Goal: Information Seeking & Learning: Learn about a topic

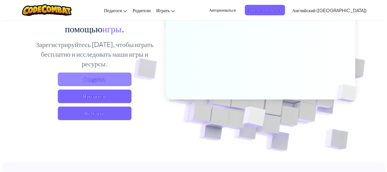
scroll to position [57, 0]
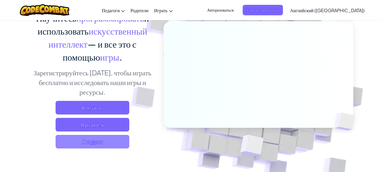
click at [118, 139] on span "Я студент" at bounding box center [93, 142] width 74 height 14
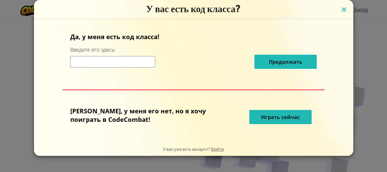
drag, startPoint x: 328, startPoint y: 6, endPoint x: 325, endPoint y: 8, distance: 3.4
click at [327, 7] on h3 "У вас есть код класса?" at bounding box center [193, 9] width 311 height 12
click at [340, 9] on img at bounding box center [343, 10] width 7 height 8
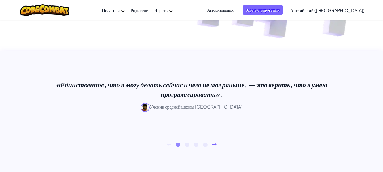
scroll to position [227, 0]
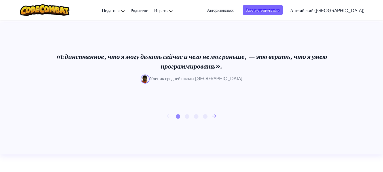
click at [216, 116] on icon at bounding box center [214, 115] width 4 height 3
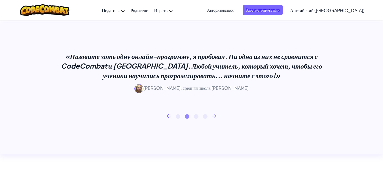
click at [216, 116] on icon at bounding box center [214, 115] width 4 height 3
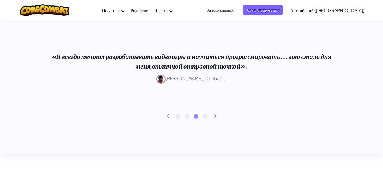
click at [216, 116] on icon at bounding box center [214, 115] width 4 height 3
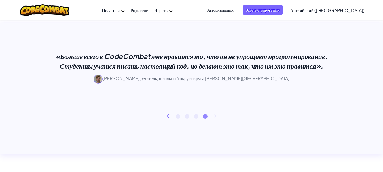
click at [216, 116] on icon at bounding box center [214, 115] width 4 height 3
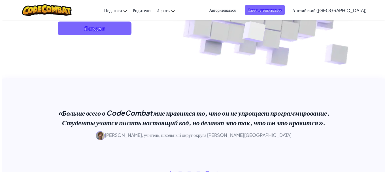
scroll to position [142, 0]
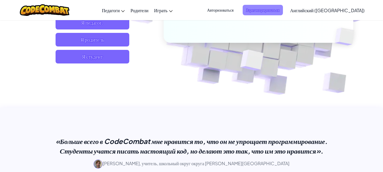
click at [279, 8] on font "Зарегистрироваться" at bounding box center [262, 9] width 33 height 5
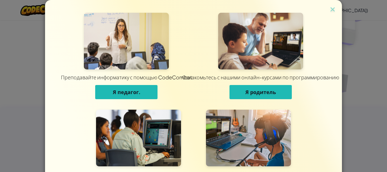
scroll to position [52, 0]
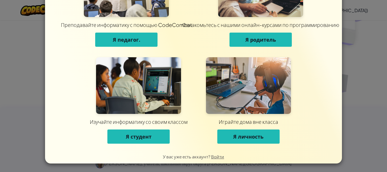
click at [129, 140] on button "Я студент" at bounding box center [138, 136] width 62 height 14
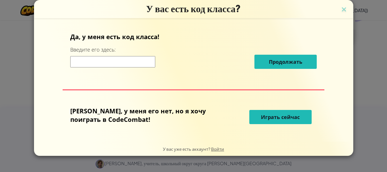
click at [283, 112] on button "Играть сейчас" at bounding box center [280, 117] width 62 height 14
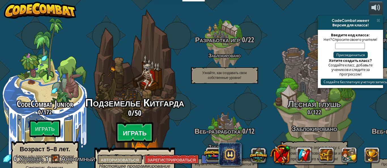
click at [148, 131] on btn "Играть" at bounding box center [134, 132] width 37 height 20
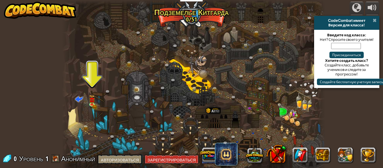
click at [375, 19] on span at bounding box center [375, 20] width 4 height 5
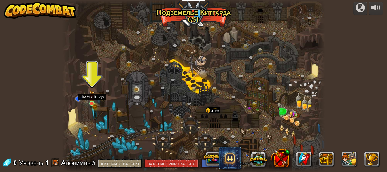
click at [91, 103] on img at bounding box center [92, 96] width 6 height 13
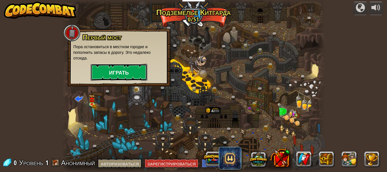
click at [123, 77] on button "Играть" at bounding box center [119, 72] width 57 height 17
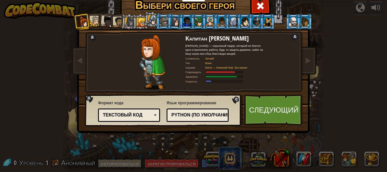
click at [90, 20] on div at bounding box center [95, 21] width 10 height 10
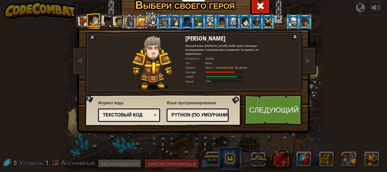
click at [121, 19] on li at bounding box center [129, 22] width 16 height 16
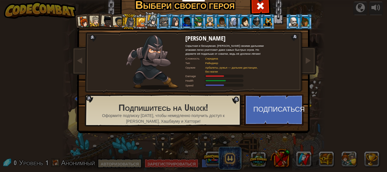
click at [206, 22] on div at bounding box center [210, 21] width 9 height 9
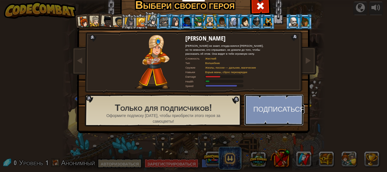
click at [248, 105] on button "Подписаться" at bounding box center [273, 109] width 59 height 31
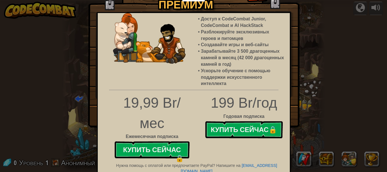
scroll to position [9, 0]
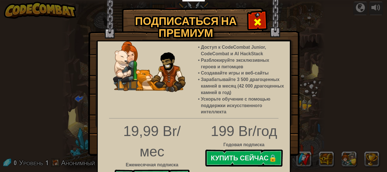
click at [259, 15] on div at bounding box center [257, 21] width 18 height 18
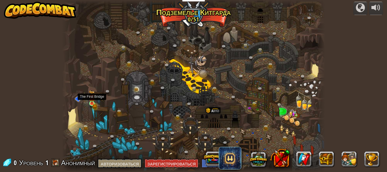
click at [95, 101] on img at bounding box center [92, 96] width 6 height 13
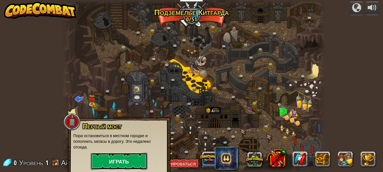
click at [133, 156] on button "Играть" at bounding box center [119, 161] width 57 height 17
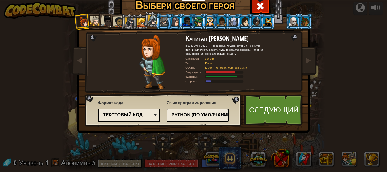
click at [88, 14] on ol at bounding box center [194, 14] width 234 height 0
click at [297, 109] on link "Следующий" at bounding box center [273, 109] width 59 height 31
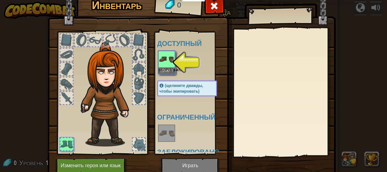
click at [193, 163] on img at bounding box center [192, 77] width 288 height 206
click at [160, 70] on font "Оборудовать" at bounding box center [171, 69] width 24 height 3
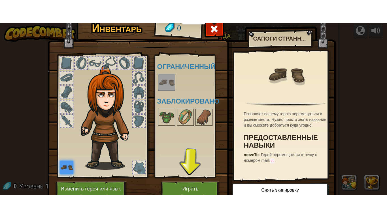
scroll to position [24, 0]
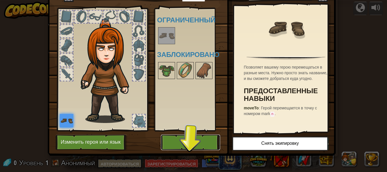
click at [190, 144] on font "Играть" at bounding box center [190, 142] width 16 height 6
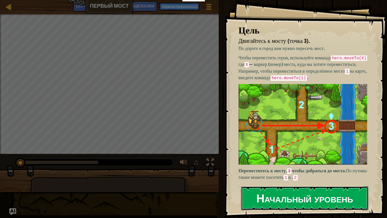
click at [299, 172] on font "Начальный уровень" at bounding box center [304, 197] width 97 height 15
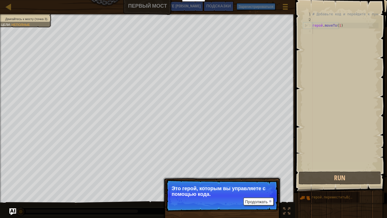
click at [275, 172] on p "Продолжать Это герой, которым вы управляете с помощью кода." at bounding box center [222, 195] width 112 height 32
click at [265, 172] on p "Продолжать Это герой, которым вы управляете с помощью кода." at bounding box center [222, 195] width 112 height 32
click at [269, 172] on button "Продолжать" at bounding box center [258, 201] width 30 height 8
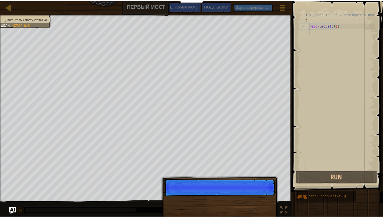
scroll to position [3, 0]
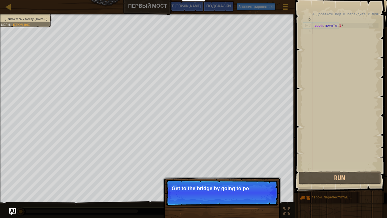
click at [256, 172] on p "Continue Get to the bridge by going to po" at bounding box center [222, 192] width 112 height 26
click at [249, 172] on p "Get to the bridge by going to point 3 on t" at bounding box center [222, 188] width 101 height 6
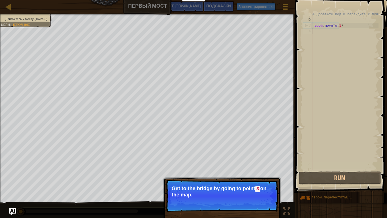
click at [246, 172] on p "Continue Get to the bridge by going to point 3 on the map." at bounding box center [222, 195] width 112 height 32
click at [5, 3] on div at bounding box center [8, 6] width 7 height 7
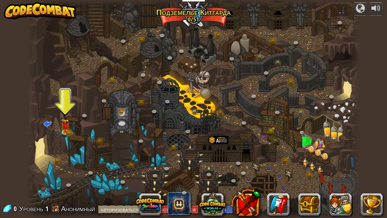
click at [24, 5] on img at bounding box center [40, 10] width 73 height 17
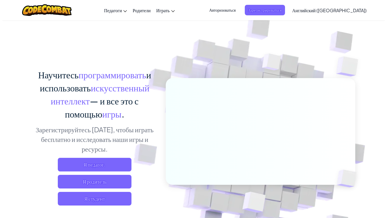
scroll to position [57, 0]
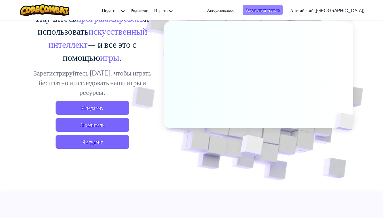
click at [276, 7] on span "Зарегистрироваться" at bounding box center [262, 10] width 40 height 10
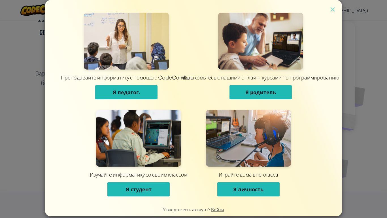
click at [154, 172] on button "Я студент" at bounding box center [138, 189] width 62 height 14
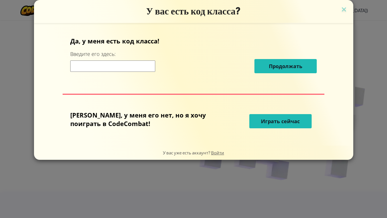
click at [255, 109] on div "Да, у меня есть код класса! Введите его здесь: Продолжать Нет, у меня его нет, …" at bounding box center [194, 84] width 308 height 111
click at [260, 113] on div "Нет, у меня его нет, но я хочу поиграть в CodeCombat! Играть сейчас" at bounding box center [193, 120] width 246 height 21
click at [263, 118] on font "Играть сейчас" at bounding box center [280, 121] width 39 height 7
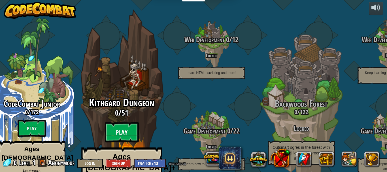
click at [133, 122] on btn "Play" at bounding box center [122, 132] width 34 height 20
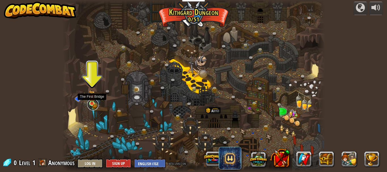
click at [95, 103] on link at bounding box center [92, 104] width 11 height 11
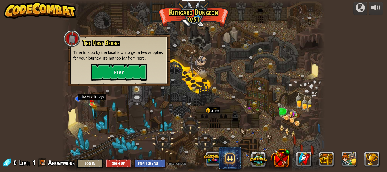
click at [186, 11] on div at bounding box center [193, 86] width 263 height 172
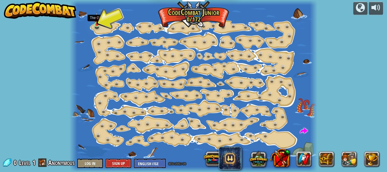
click at [99, 25] on div at bounding box center [96, 24] width 5 height 5
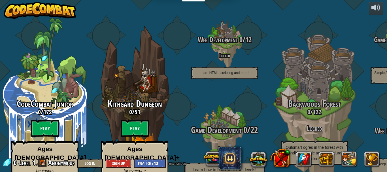
click at [229, 131] on div "Game Development 0 / 22 Locked Learn how to build your own levels!" at bounding box center [225, 151] width 108 height 52
drag, startPoint x: 225, startPoint y: 118, endPoint x: 223, endPoint y: 112, distance: 5.6
click at [225, 124] on span "Game Development" at bounding box center [216, 130] width 50 height 12
click at [223, 124] on span "Game Development" at bounding box center [216, 130] width 50 height 12
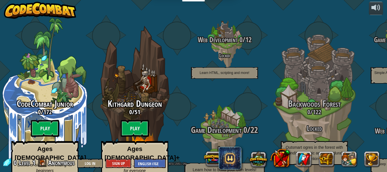
click at [221, 82] on div at bounding box center [224, 136] width 54 height 108
